Goal: Transaction & Acquisition: Purchase product/service

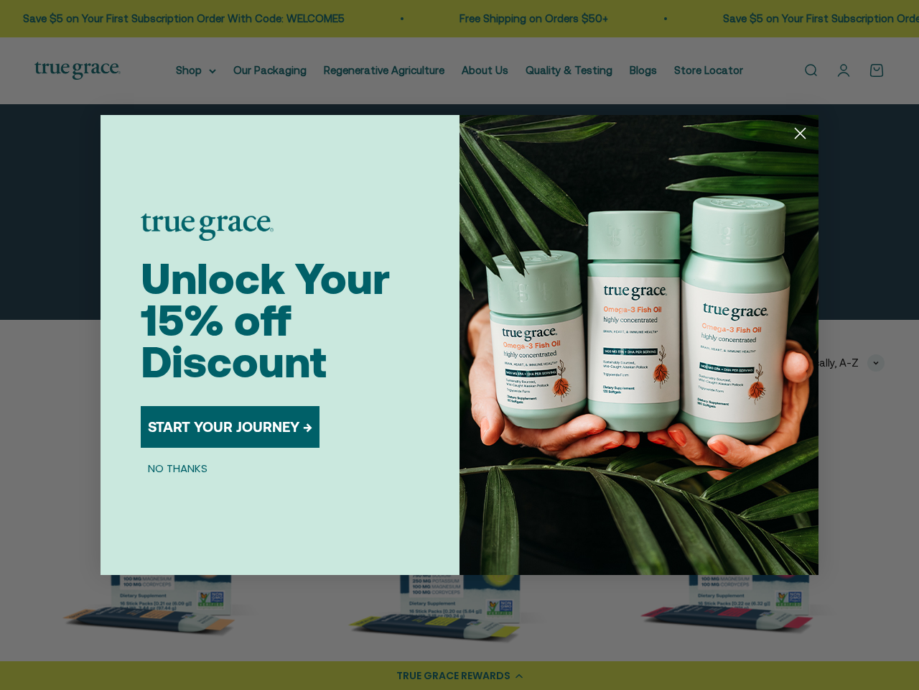
click at [460, 345] on img "POPUP Form" at bounding box center [639, 345] width 359 height 460
click at [800, 133] on icon "Close dialog" at bounding box center [801, 134] width 10 height 10
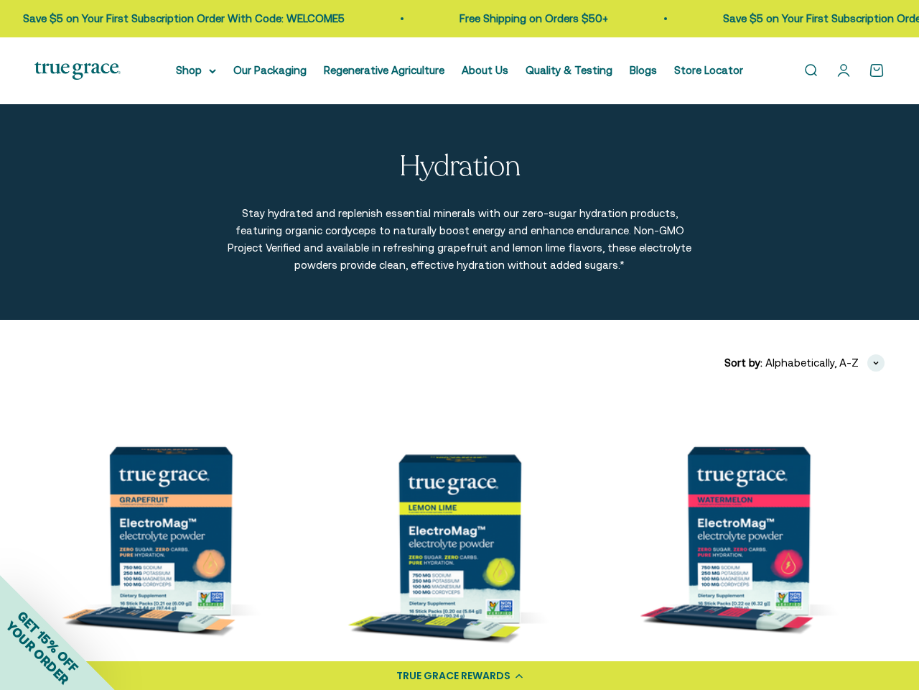
click at [231, 452] on button "START YOUR JOURNEY →" at bounding box center [230, 473] width 179 height 42
